Goal: Task Accomplishment & Management: Manage account settings

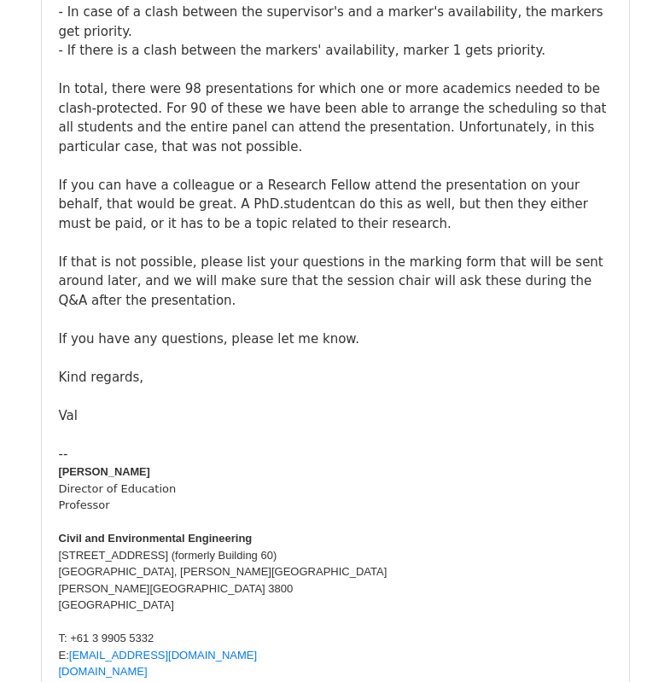
scroll to position [5326, 0]
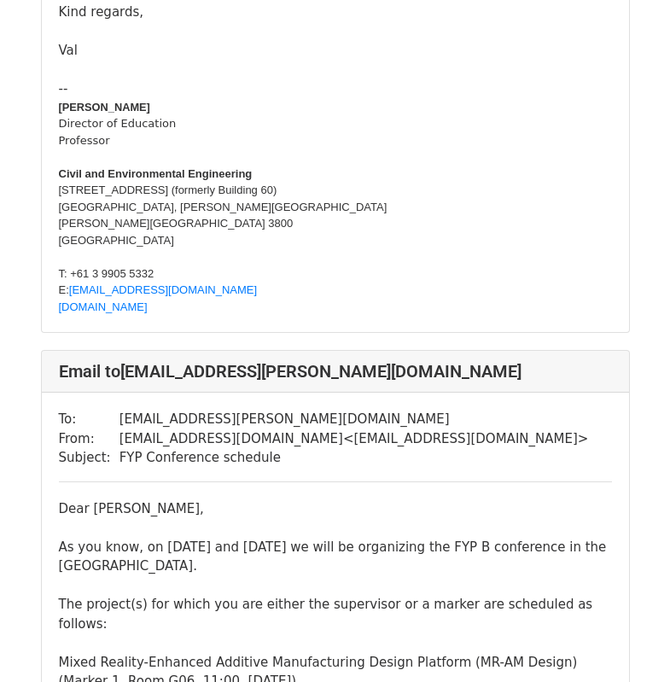
scroll to position [5944, 0]
